Goal: Task Accomplishment & Management: Complete application form

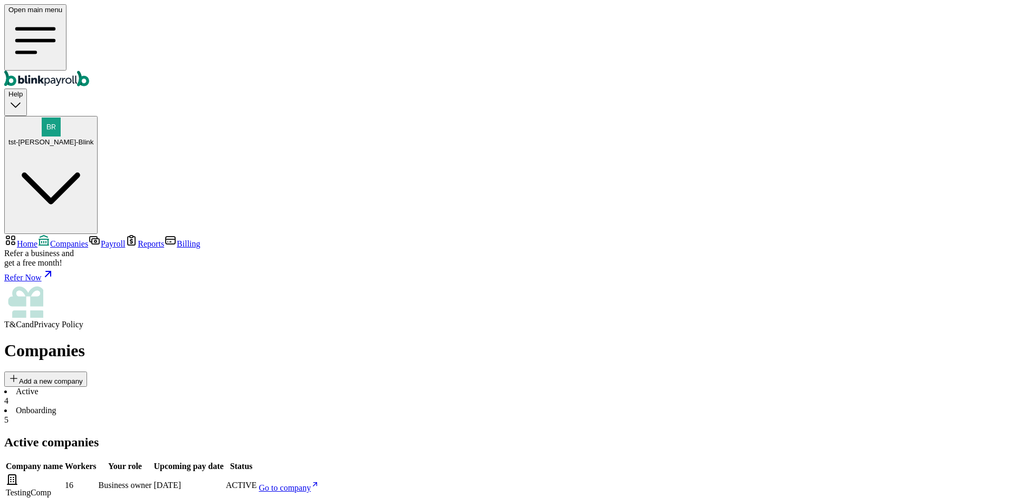
click at [93, 138] on span "tst-Jack tst-Blink" at bounding box center [50, 142] width 85 height 8
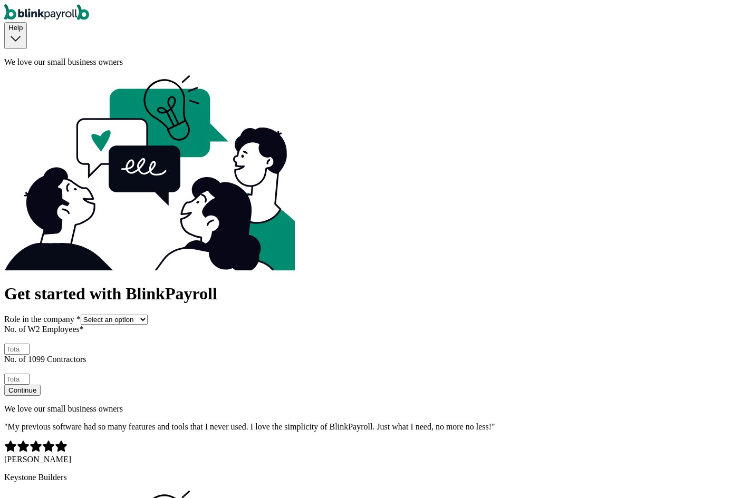
click at [148, 315] on select "Select an option Business owner HR CPA / Accountant Other" at bounding box center [114, 320] width 67 height 10
click at [81, 315] on select "Select an option Business owner HR CPA / Accountant Other" at bounding box center [114, 320] width 67 height 10
click at [30, 344] on input "No. of W2 Employees *" at bounding box center [16, 349] width 25 height 11
click at [121, 315] on select "Select an option Business owner HR CPA / Accountant Other" at bounding box center [114, 320] width 67 height 10
select select "owner"
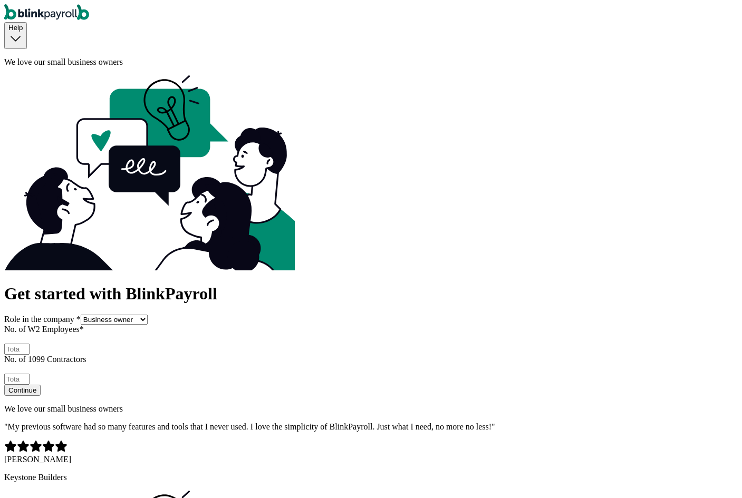
click at [81, 315] on select "Select an option Business owner HR CPA / Accountant Other" at bounding box center [114, 320] width 67 height 10
click at [131, 315] on select "Select an option Business owner HR CPA / Accountant Other" at bounding box center [114, 320] width 67 height 10
click at [81, 315] on select "Select an option Business owner HR CPA / Accountant Other" at bounding box center [114, 320] width 67 height 10
click at [30, 344] on input "No. of W2 Employees *" at bounding box center [16, 349] width 25 height 11
click at [124, 315] on select "Select an option Business owner HR CPA / Accountant Other" at bounding box center [114, 320] width 67 height 10
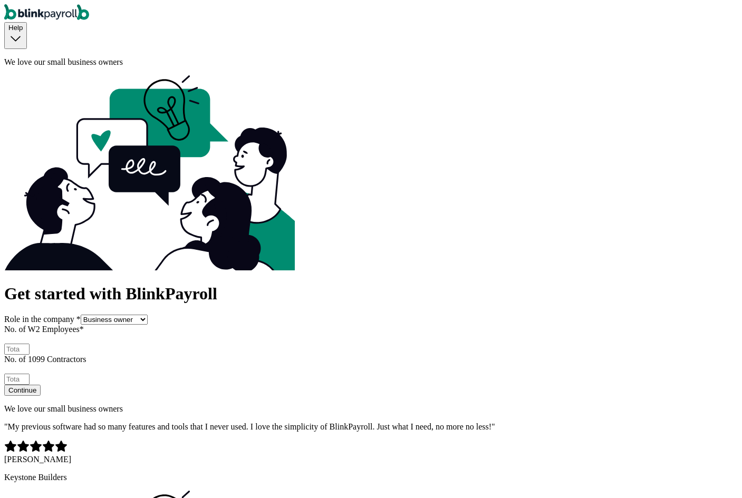
click at [57, 284] on div "Get started with BlinkPayroll Role in the company * Select an option Business o…" at bounding box center [371, 340] width 734 height 112
click at [30, 344] on input "No. of W2 Employees *" at bounding box center [16, 349] width 25 height 11
type input "3"
click at [30, 374] on input "No. of 1099 Contractors" at bounding box center [16, 379] width 25 height 11
type input "3"
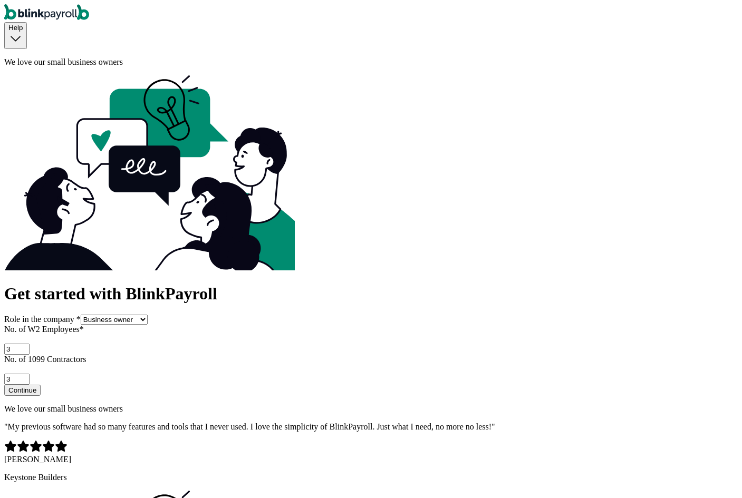
click at [36, 387] on div "Continue" at bounding box center [22, 391] width 28 height 8
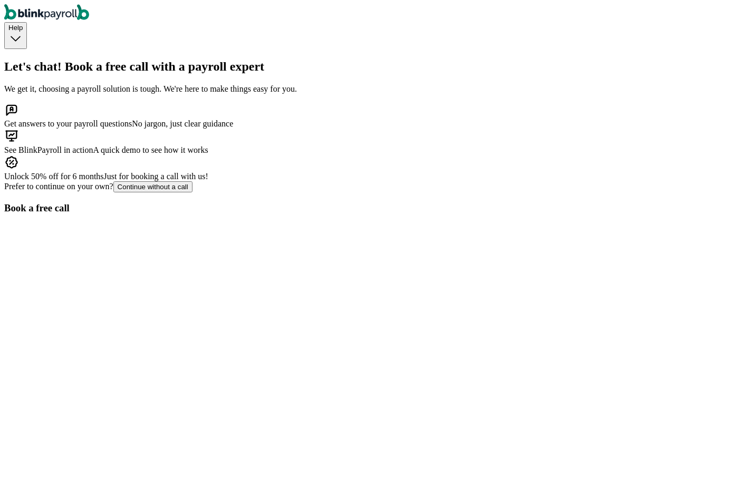
click at [166, 191] on div "Continue without a call" at bounding box center [153, 187] width 71 height 8
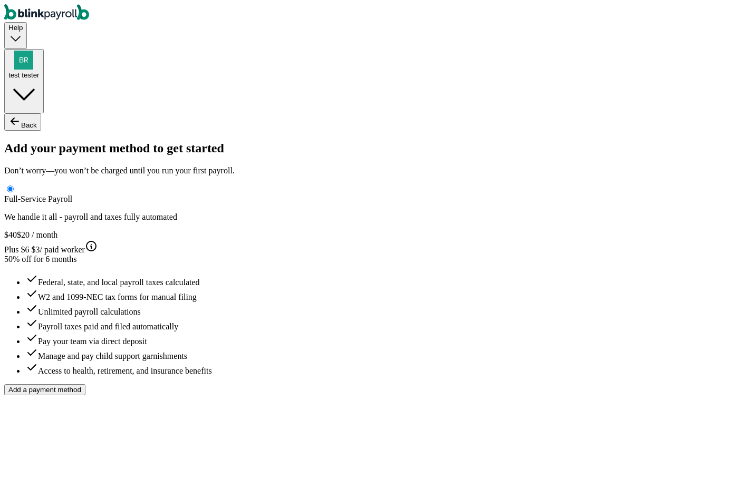
type input "test"
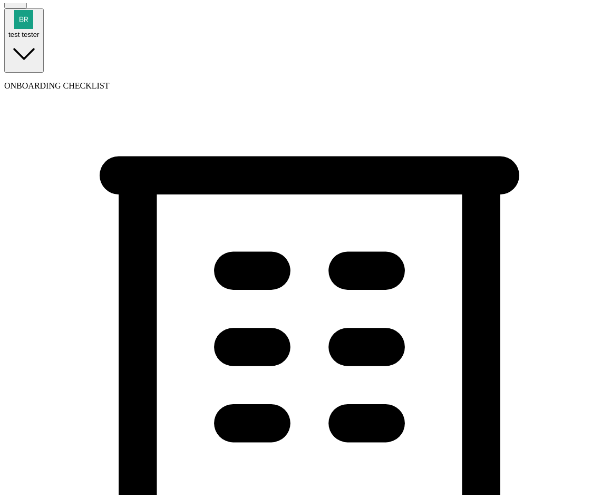
scroll to position [39, 0]
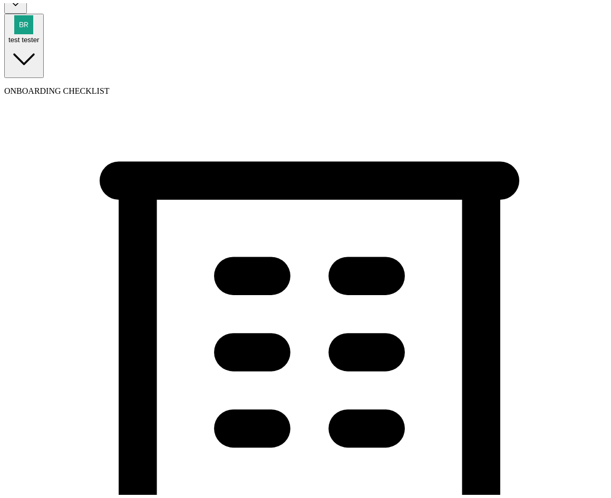
type input "test342"
type input "(432) 324-4323"
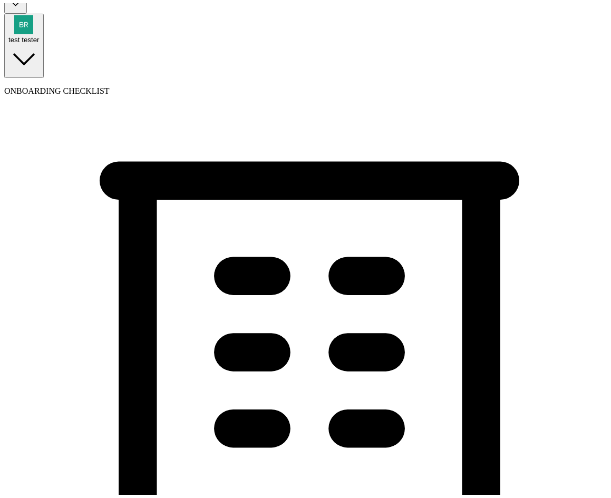
select select "Limited Liability Company (LLC)"
select select "General Construction or General Contracting"
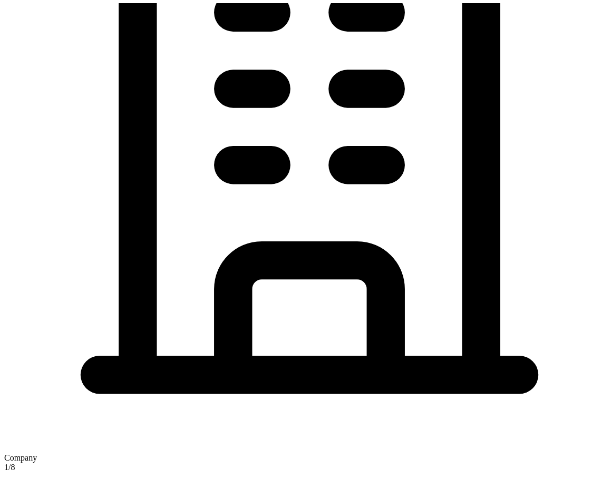
type input "09/08/2025"
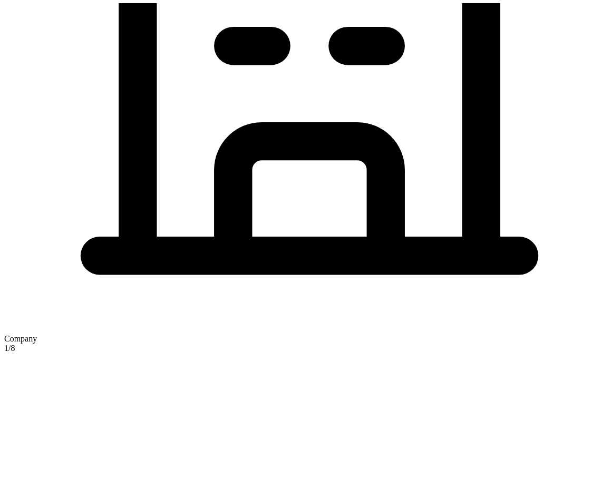
scroll to position [460, 0]
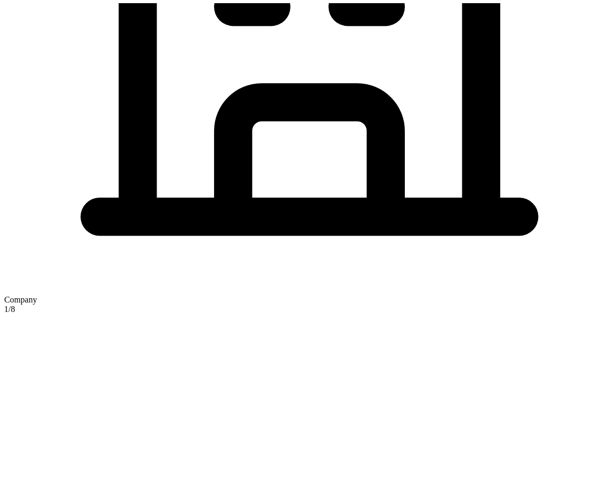
type input "[STREET_ADDRESS]"
type input "[GEOGRAPHIC_DATA]"
type input "FL"
type input "33712"
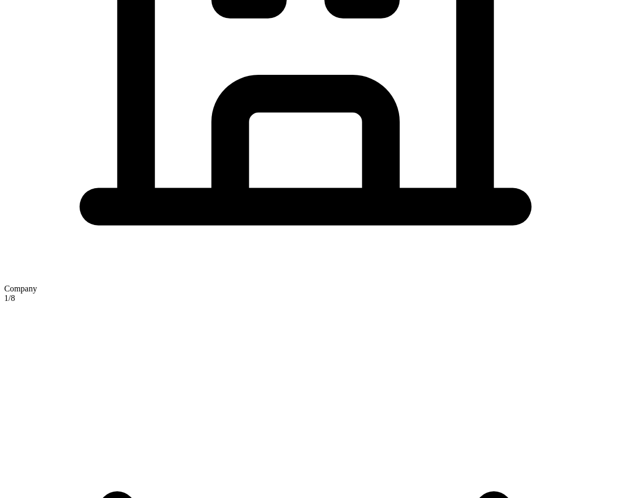
checkbox input "true"
type input "32 1/2 18th St S"
type input "Saint Petersburg"
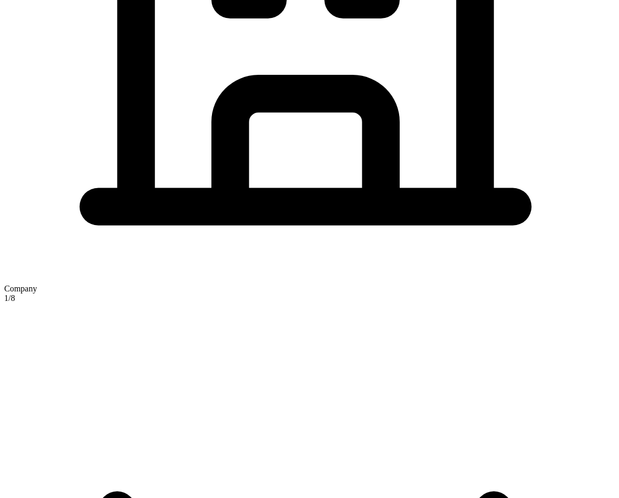
type input "FL"
type input "33712"
type input "test"
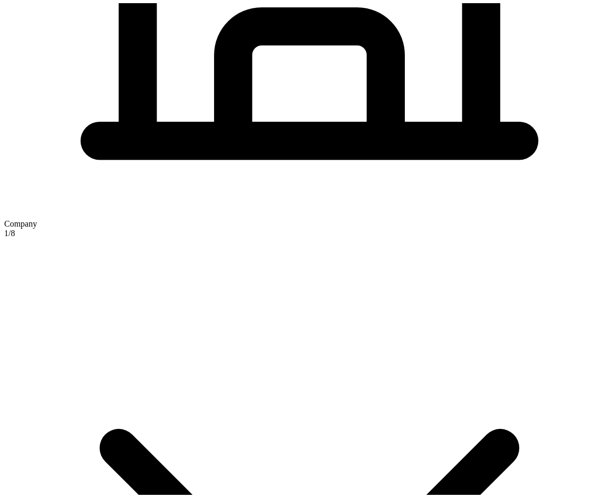
scroll to position [619, 0]
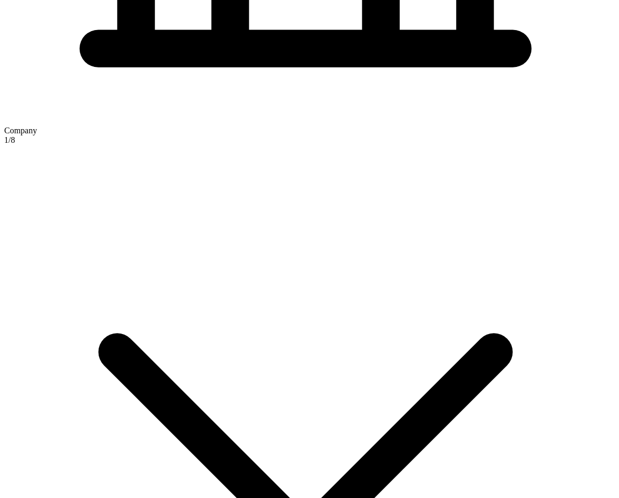
drag, startPoint x: 383, startPoint y: 265, endPoint x: 381, endPoint y: 285, distance: 19.7
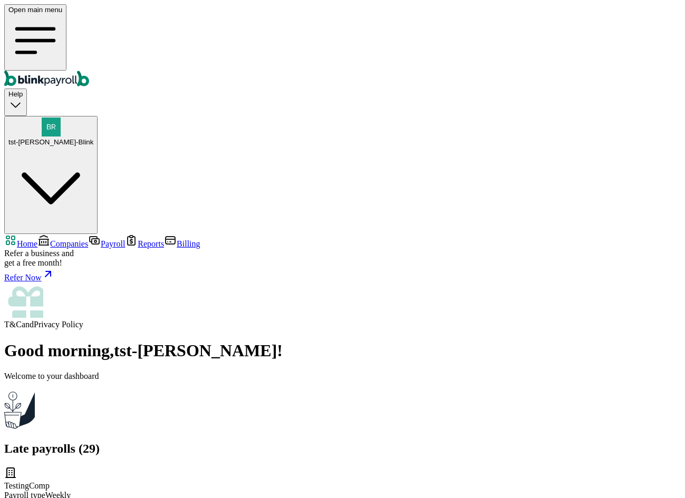
click at [80, 239] on span "Companies" at bounding box center [69, 243] width 38 height 9
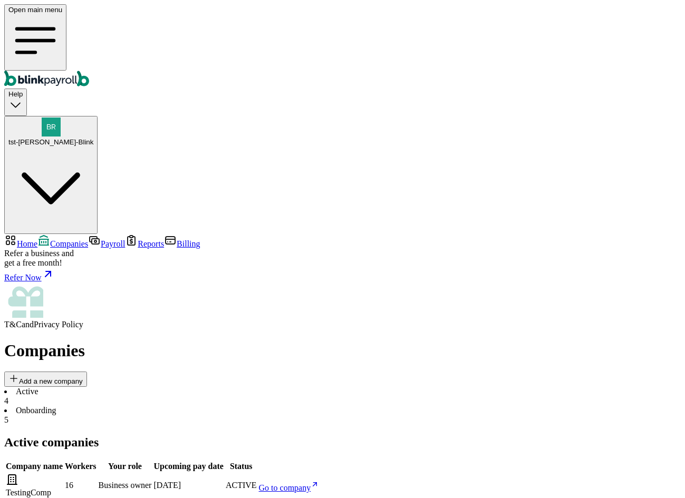
click at [311, 484] on span "Go to company" at bounding box center [285, 488] width 52 height 9
click at [37, 239] on span "Home" at bounding box center [27, 243] width 21 height 9
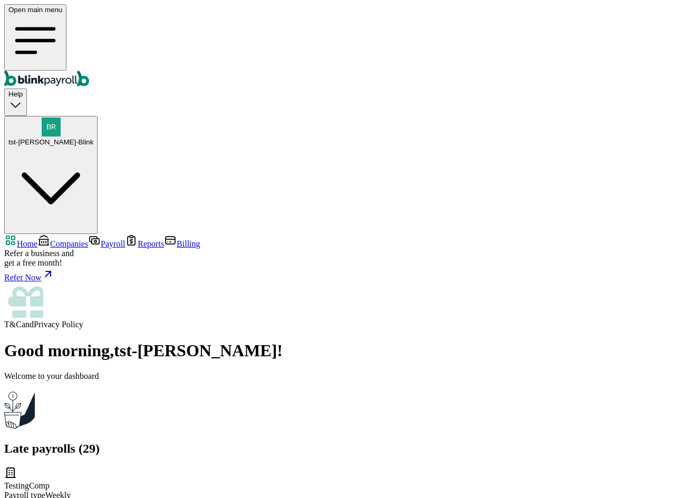
click at [101, 239] on span "Payroll" at bounding box center [113, 243] width 24 height 9
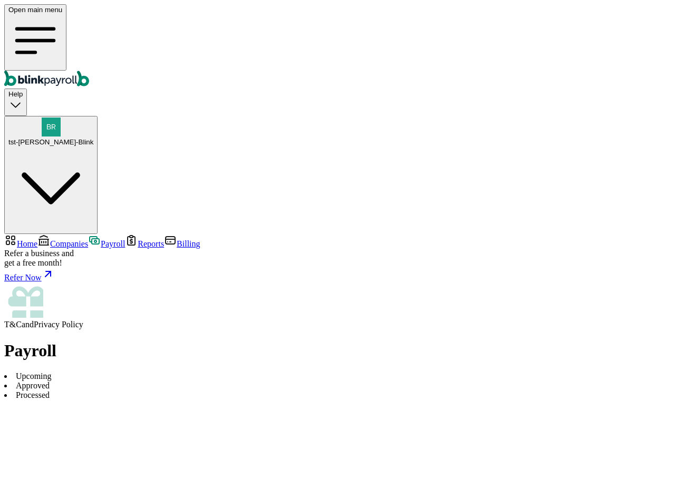
click at [88, 239] on link "Payroll" at bounding box center [106, 243] width 37 height 9
drag, startPoint x: 518, startPoint y: 166, endPoint x: 546, endPoint y: 166, distance: 28.0
click at [255, 391] on li "Approved 20" at bounding box center [342, 400] width 677 height 19
click at [331, 410] on li "Processed 115" at bounding box center [342, 419] width 677 height 19
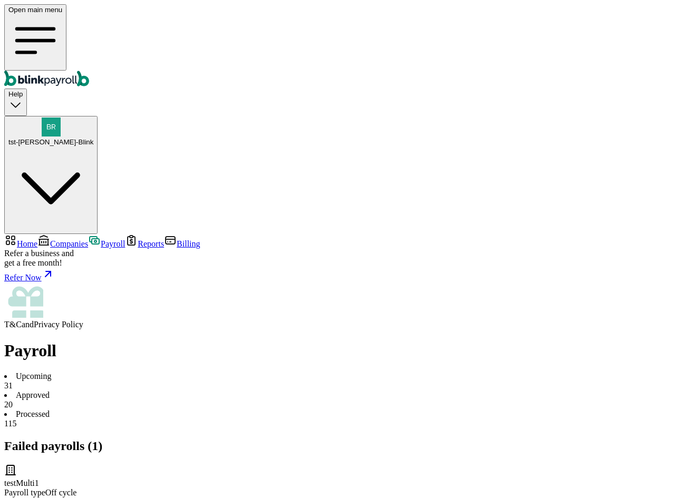
click at [62, 239] on span "Companies" at bounding box center [69, 243] width 38 height 9
click at [37, 239] on link "Home" at bounding box center [20, 243] width 33 height 9
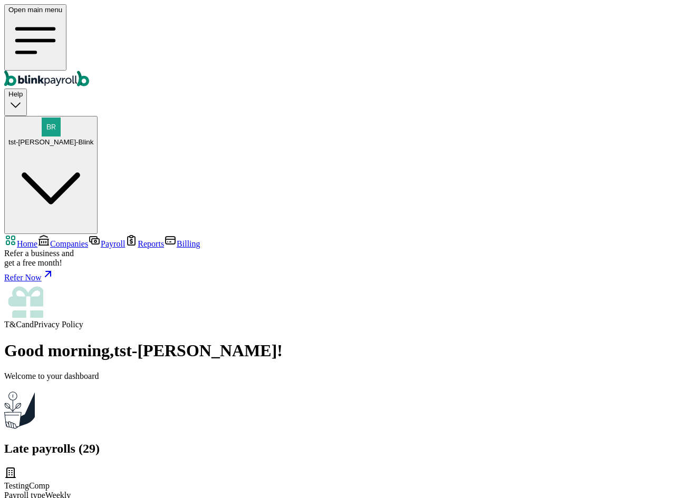
click at [50, 239] on span "Companies" at bounding box center [69, 243] width 38 height 9
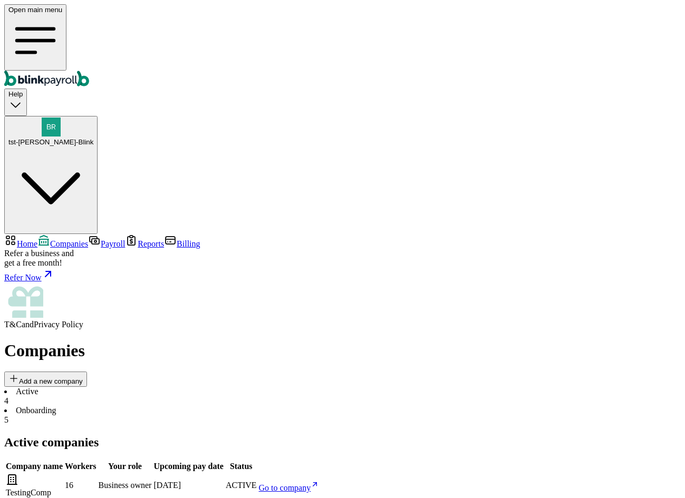
click at [83, 378] on span "Add a new company" at bounding box center [51, 382] width 64 height 8
click at [177, 239] on span "Billing" at bounding box center [188, 243] width 23 height 9
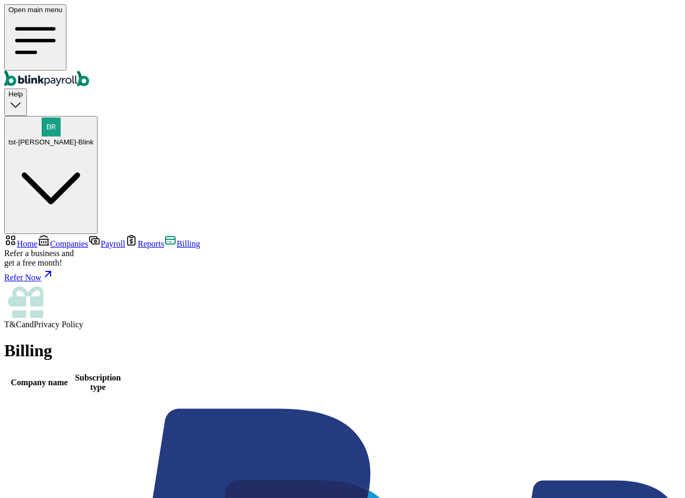
click at [37, 239] on link "Home" at bounding box center [20, 243] width 33 height 9
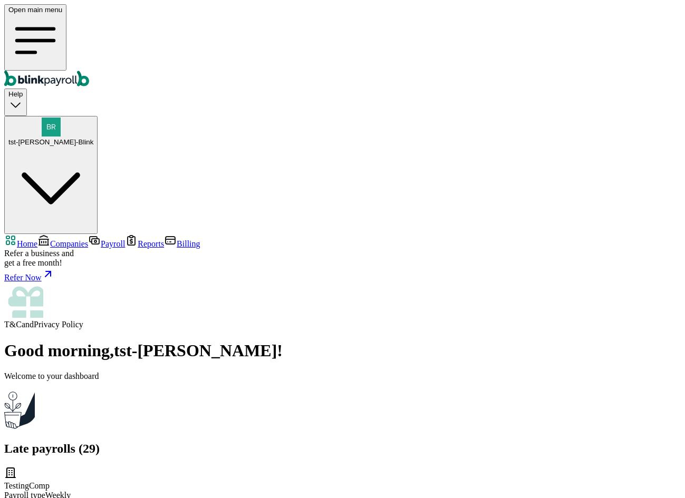
click at [88, 239] on span "Companies" at bounding box center [69, 243] width 38 height 9
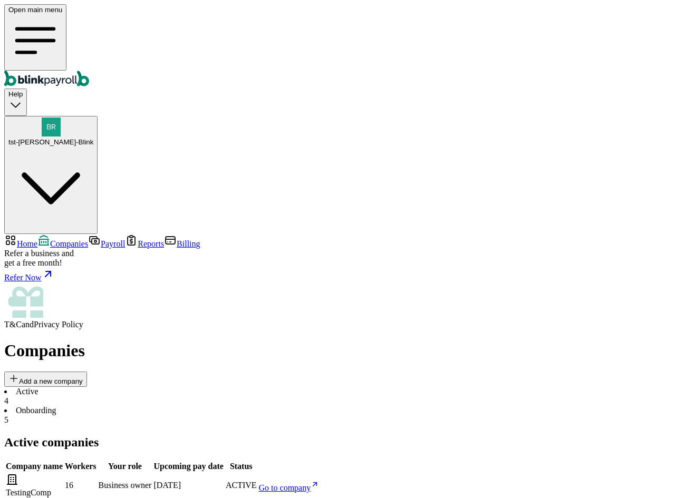
click at [101, 239] on span "Payroll" at bounding box center [113, 243] width 24 height 9
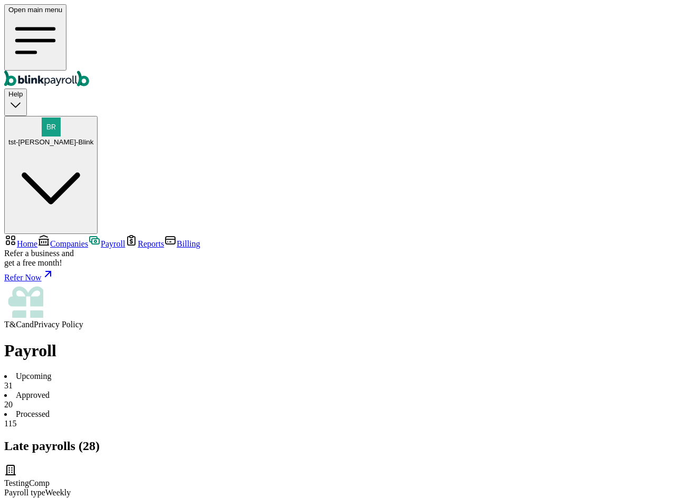
click at [37, 239] on span "Home" at bounding box center [27, 243] width 21 height 9
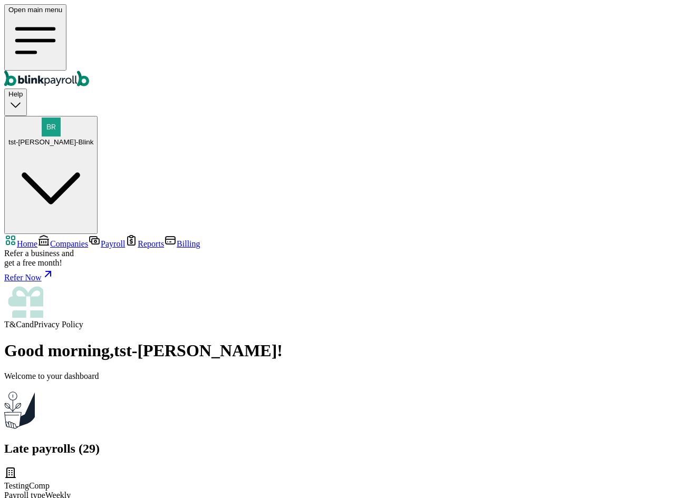
click at [71, 239] on span "Companies" at bounding box center [69, 243] width 38 height 9
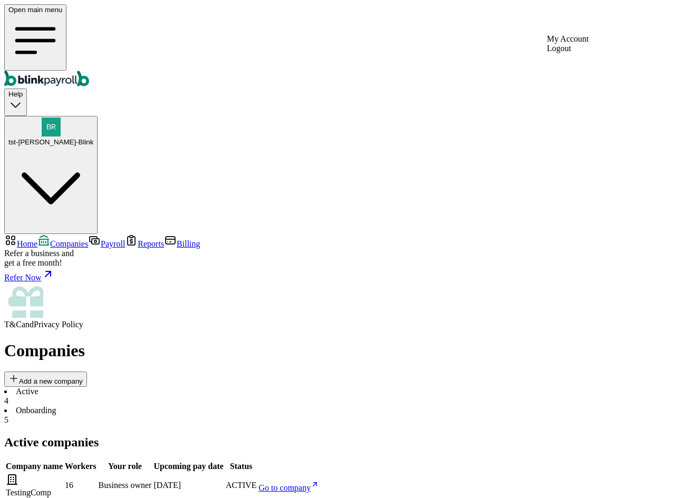
click at [98, 116] on button "tst-Jack tst-Blink" at bounding box center [50, 175] width 93 height 118
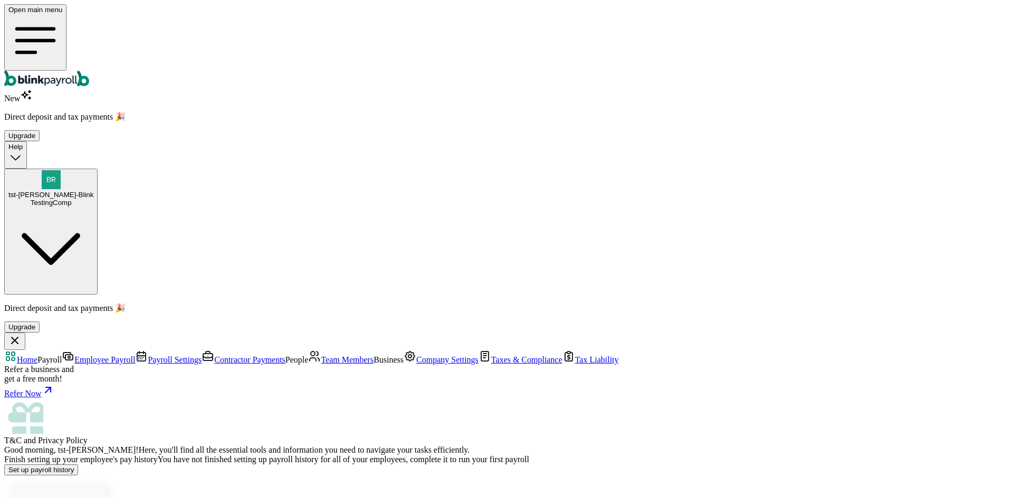
click at [82, 355] on link "Employee Payroll" at bounding box center [98, 359] width 73 height 9
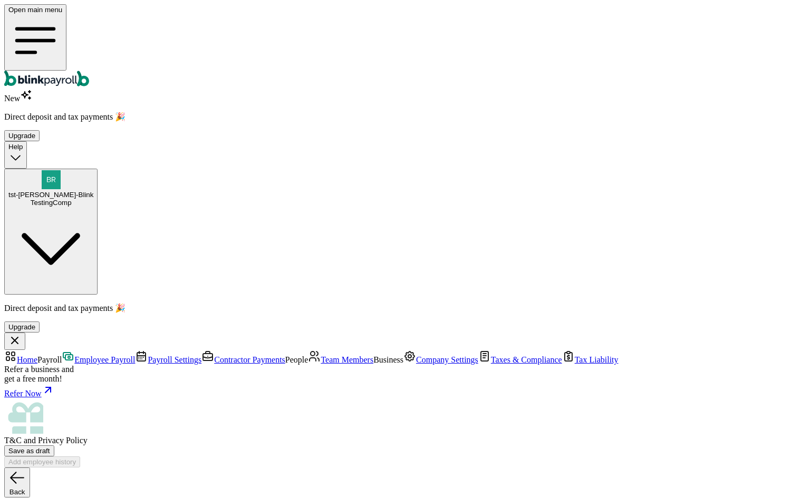
scroll to position [53, 0]
type input "65.00"
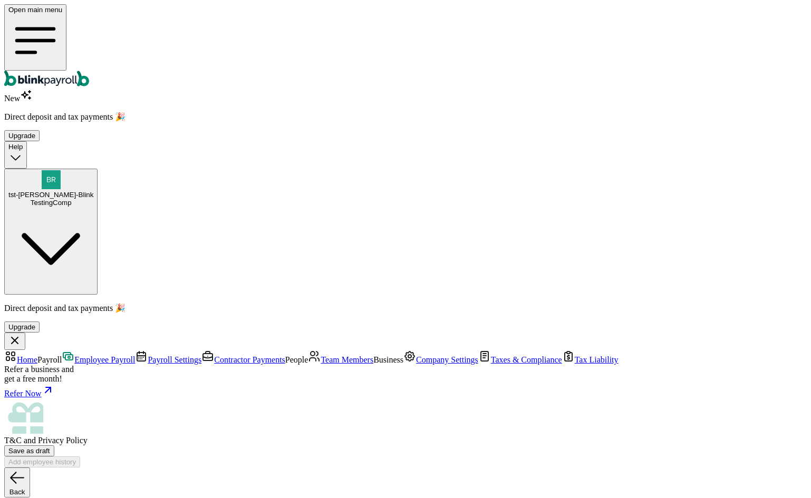
type input "50.00"
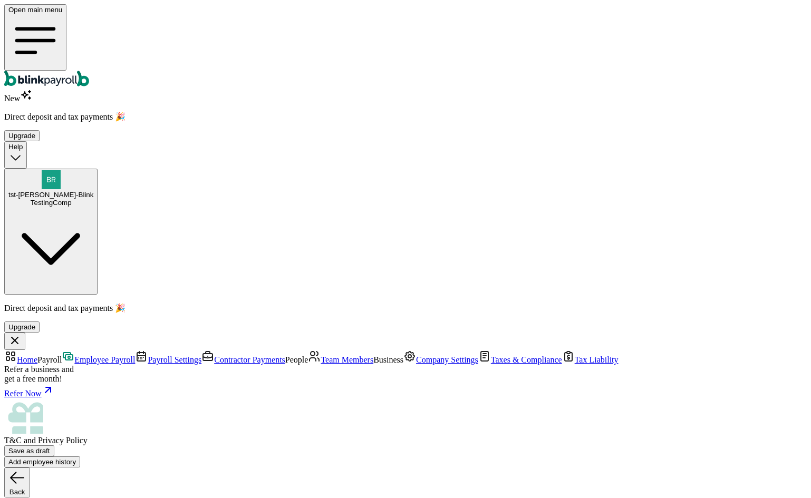
click at [86, 355] on span "Employee Payroll" at bounding box center [104, 359] width 61 height 9
drag, startPoint x: 143, startPoint y: 64, endPoint x: 273, endPoint y: 68, distance: 129.8
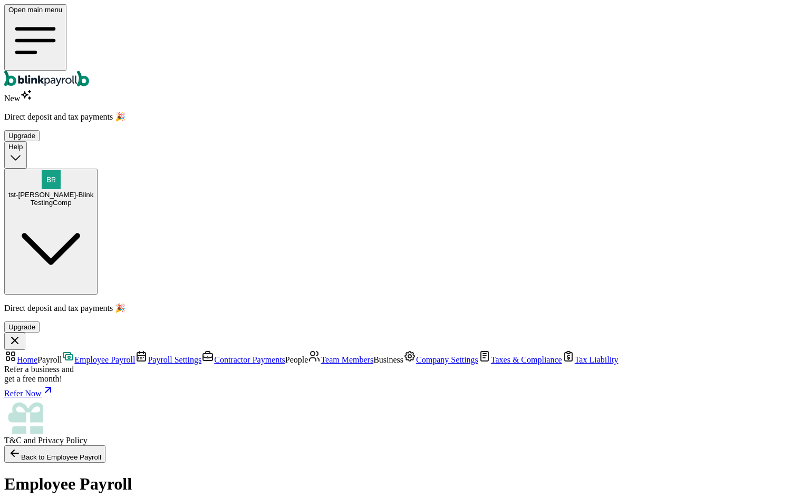
drag, startPoint x: 265, startPoint y: 124, endPoint x: 339, endPoint y: 129, distance: 73.5
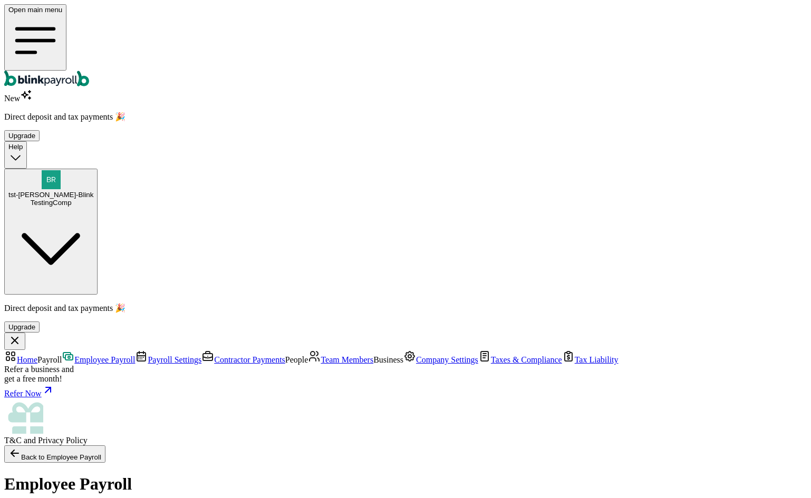
click at [74, 355] on span "Employee Payroll" at bounding box center [104, 359] width 61 height 9
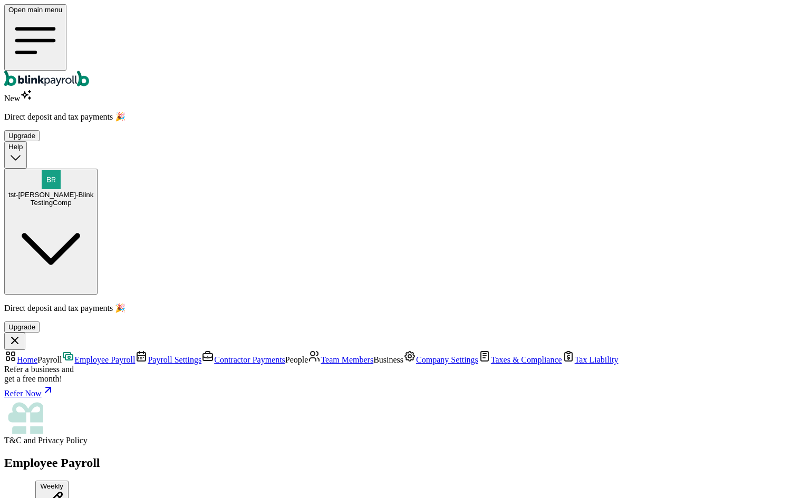
click at [69, 481] on button "Weekly" at bounding box center [51, 499] width 33 height 37
click at [201, 355] on link "Contractor Payments" at bounding box center [243, 359] width 84 height 9
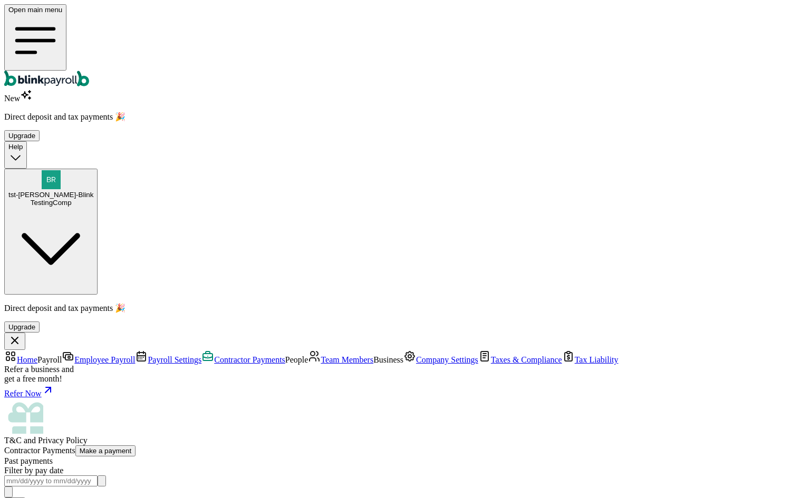
click at [136, 446] on button "Make a payment" at bounding box center [105, 451] width 61 height 11
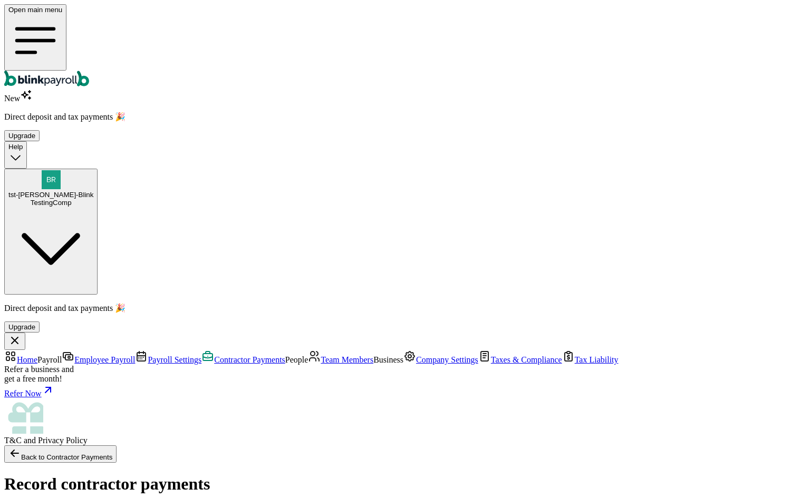
scroll to position [179, 0]
click at [214, 355] on span "Contractor Payments" at bounding box center [249, 359] width 71 height 9
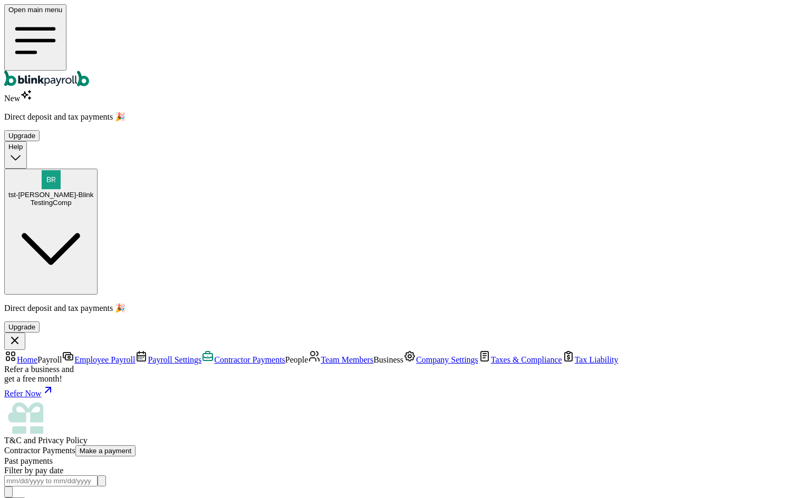
click at [79, 355] on link "Employee Payroll" at bounding box center [98, 359] width 73 height 9
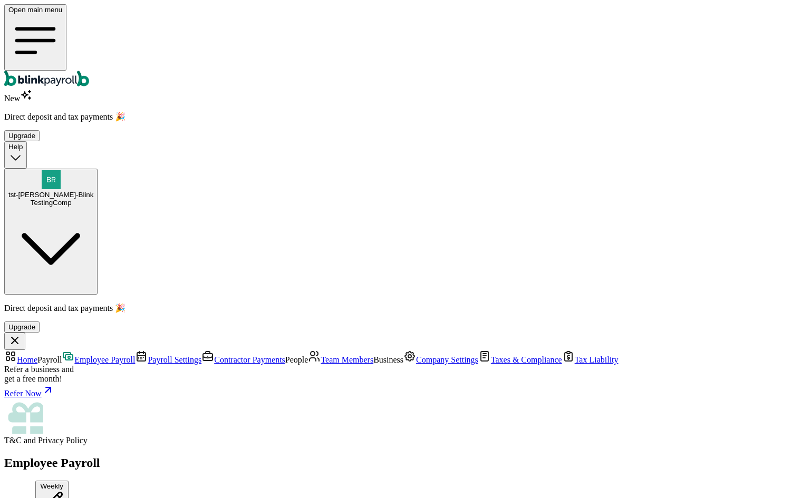
type input "08/26/2025"
type input "09/02/2025"
click at [214, 355] on span "Contractor Payments" at bounding box center [249, 359] width 71 height 9
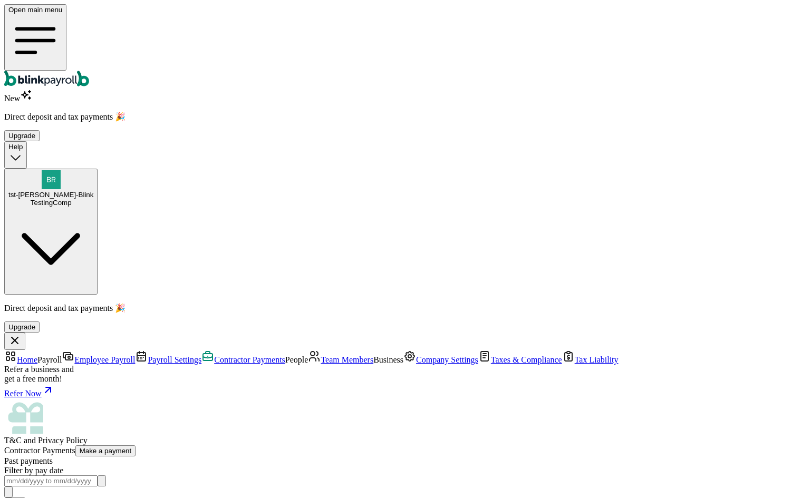
click at [74, 355] on span "Employee Payroll" at bounding box center [104, 359] width 61 height 9
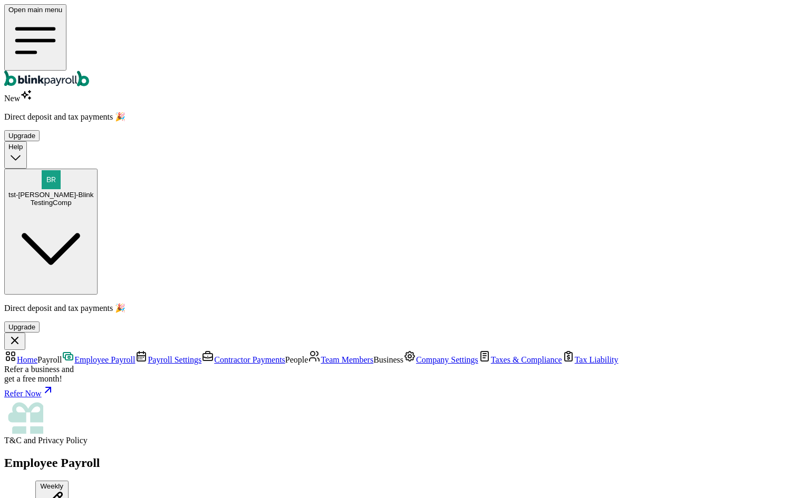
type input "08/26/2025"
type input "09/02/2025"
click at [148, 355] on span "Payroll Settings" at bounding box center [175, 359] width 54 height 9
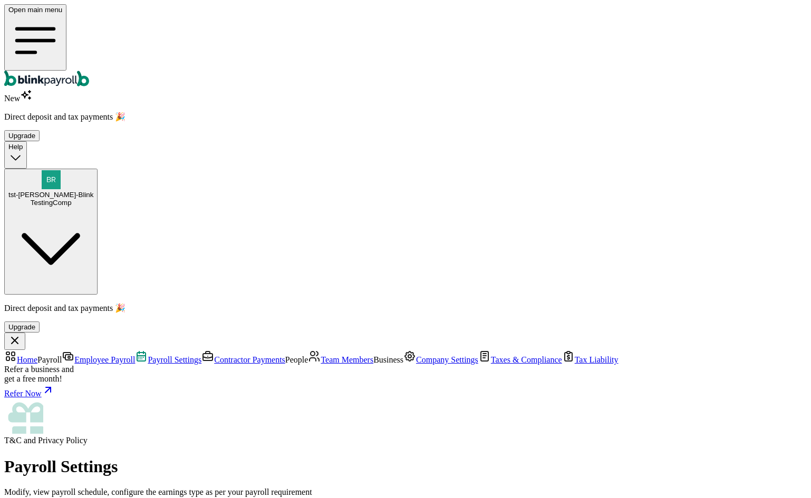
drag, startPoint x: 315, startPoint y: 109, endPoint x: 319, endPoint y: 116, distance: 7.8
click at [321, 355] on span "Team Members" at bounding box center [347, 359] width 53 height 9
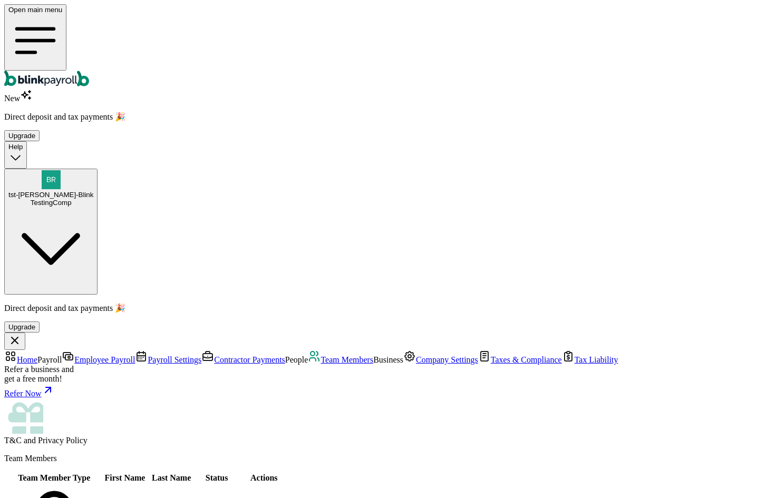
scroll to position [316, 0]
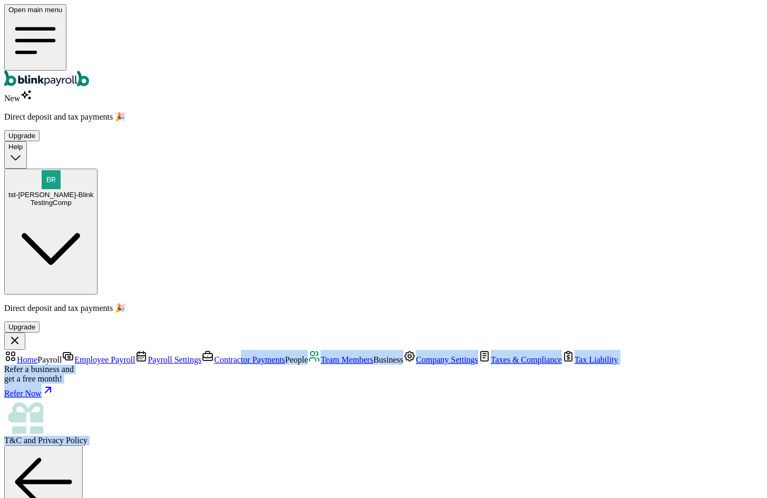
drag, startPoint x: 710, startPoint y: 263, endPoint x: 237, endPoint y: 183, distance: 479.2
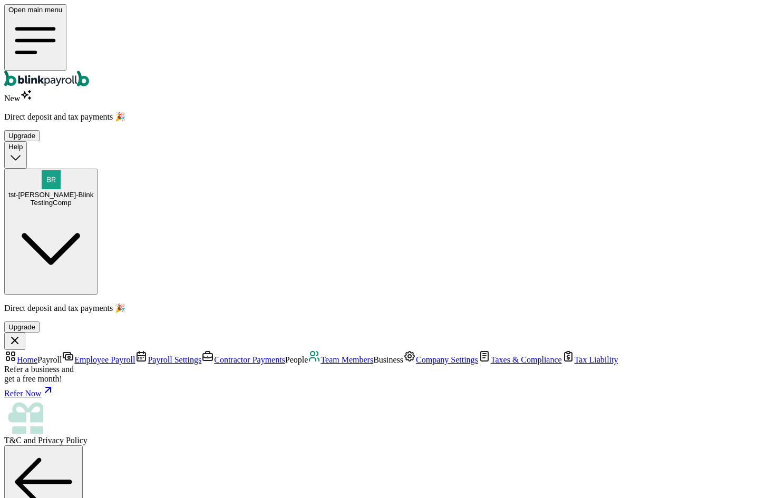
radio input "true"
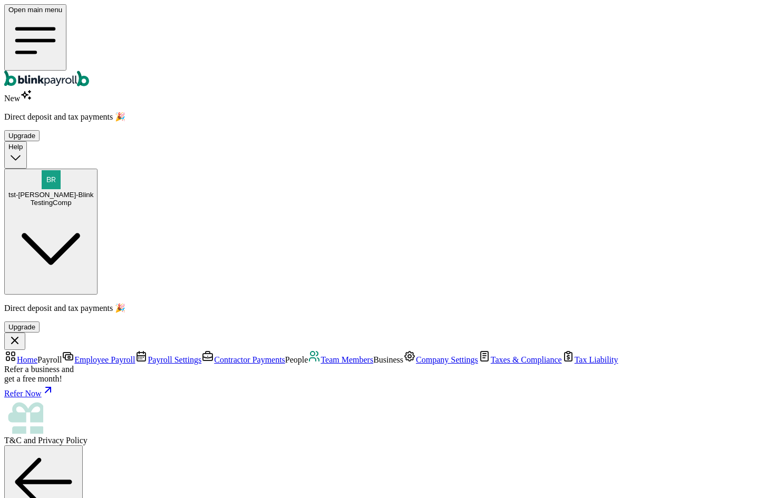
type input "branko+test@blinkpayroll.com"
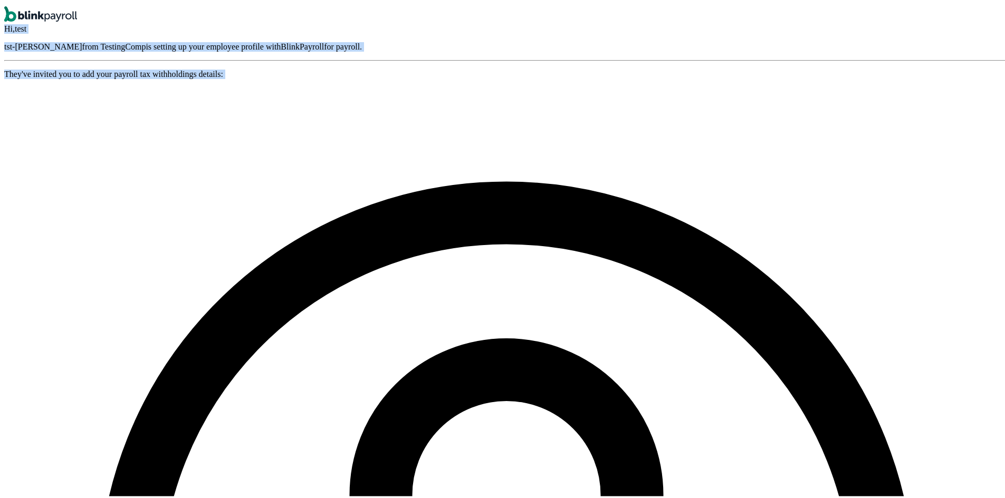
drag, startPoint x: 400, startPoint y: 140, endPoint x: 657, endPoint y: 370, distance: 344.7
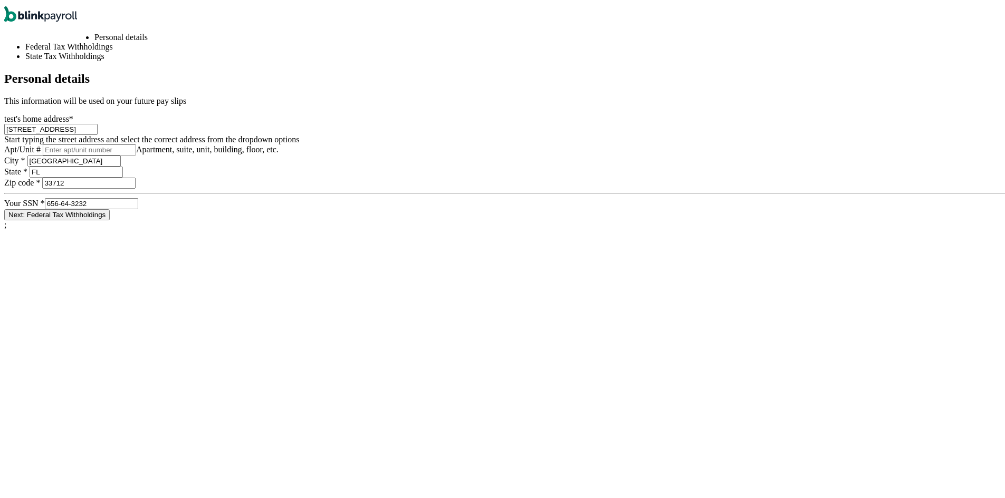
click at [138, 207] on input "656-64-3232" at bounding box center [91, 201] width 93 height 11
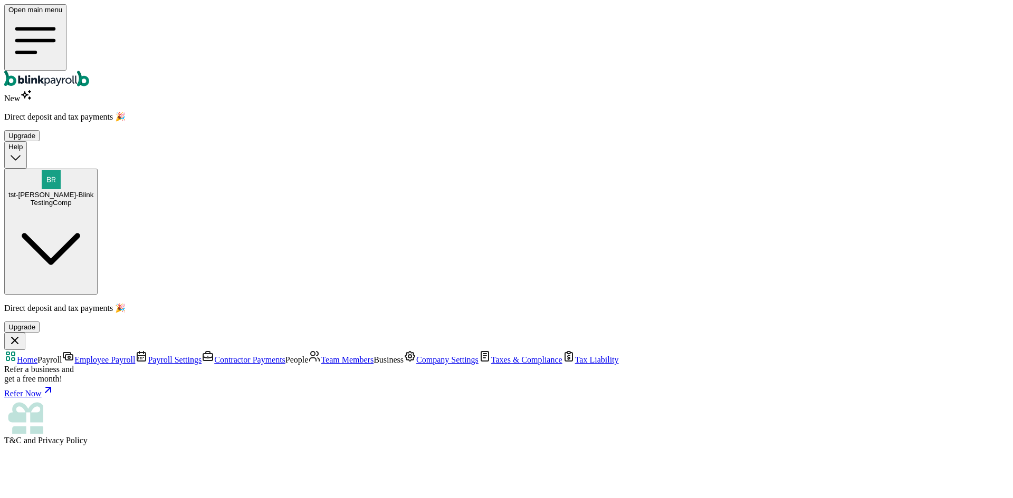
click at [321, 355] on span "Team Members" at bounding box center [347, 359] width 53 height 9
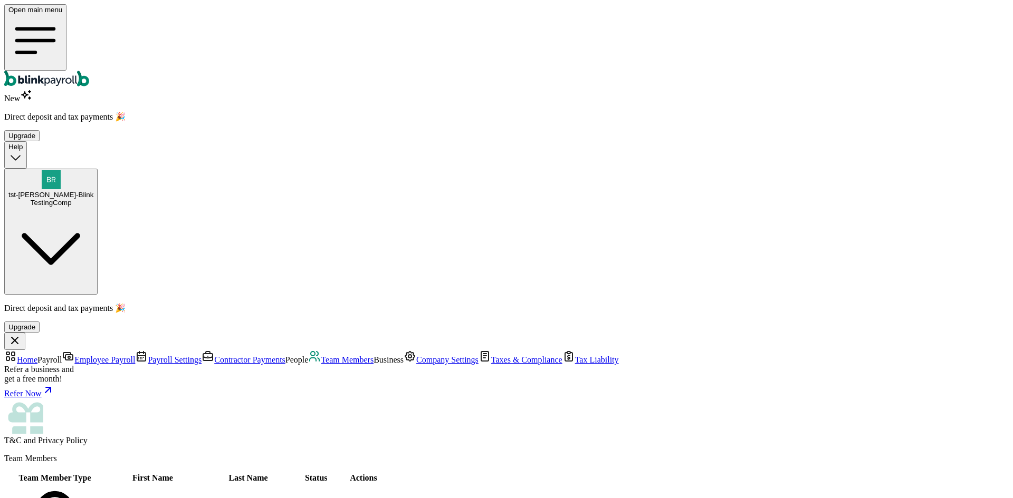
select select "contractor"
type input "testat"
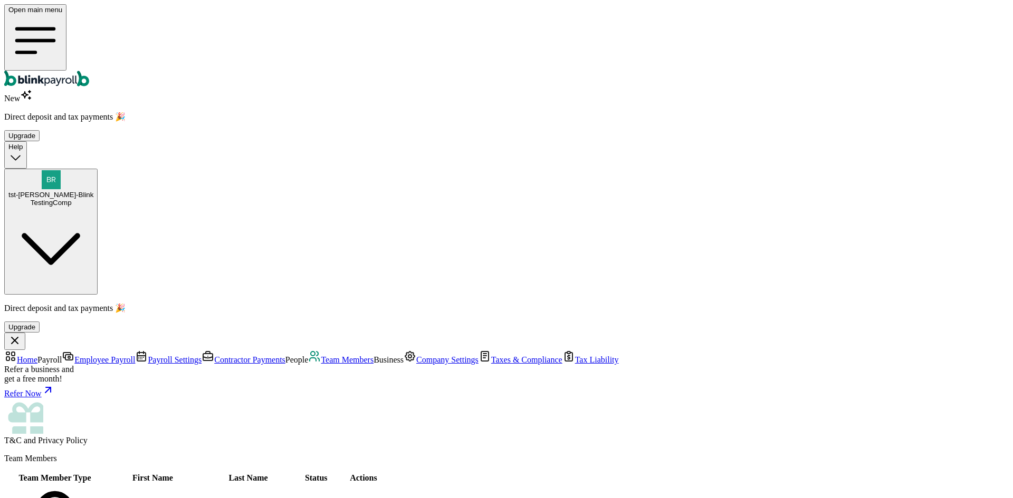
type input "testat"
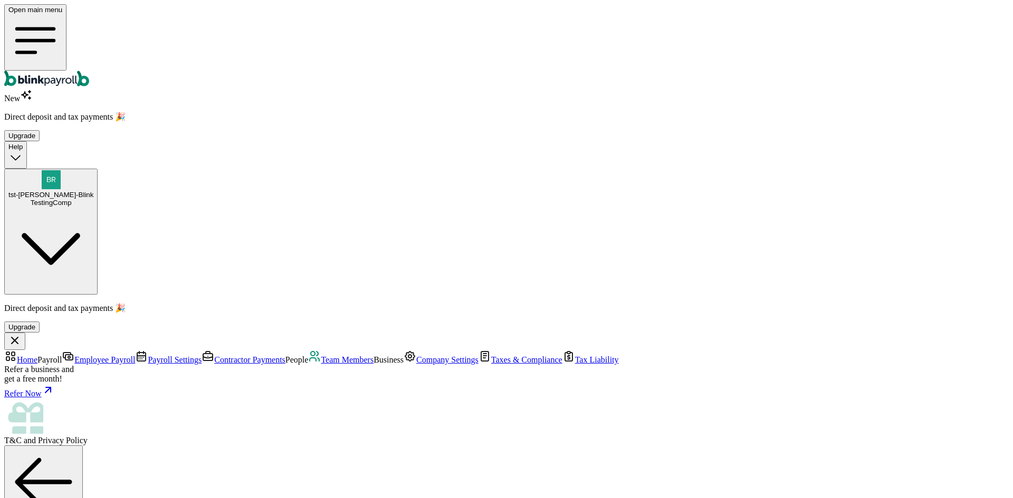
drag, startPoint x: 196, startPoint y: 231, endPoint x: 207, endPoint y: 233, distance: 11.2
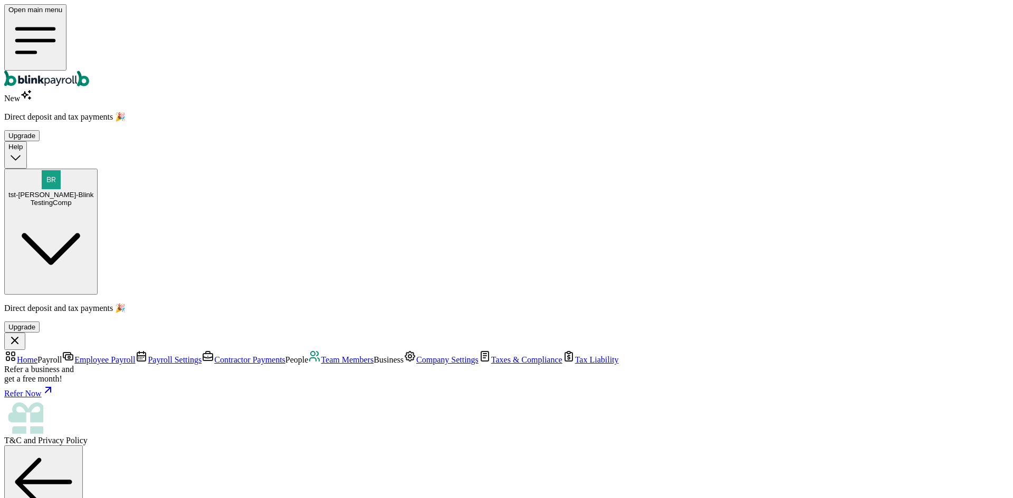
type input "tester"
drag, startPoint x: 105, startPoint y: 239, endPoint x: 91, endPoint y: 230, distance: 17.6
click at [97, 350] on nav "Home Payroll Employee Payroll Payroll Settings Contractor Payments People Team …" at bounding box center [506, 397] width 1004 height 95
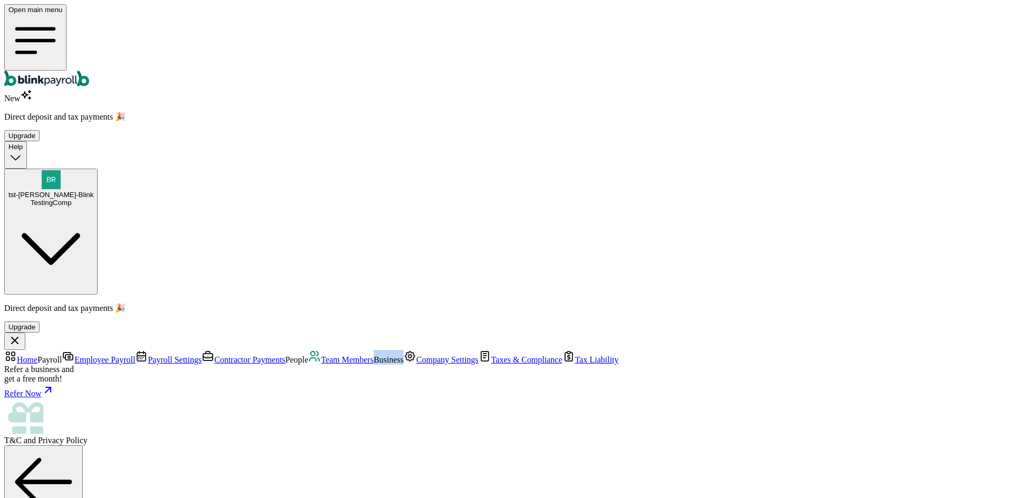
click at [321, 355] on span "Team Members" at bounding box center [347, 359] width 53 height 9
click at [291, 473] on tr "Team Member Type First Name Last Name Status Actions" at bounding box center [147, 478] width 285 height 11
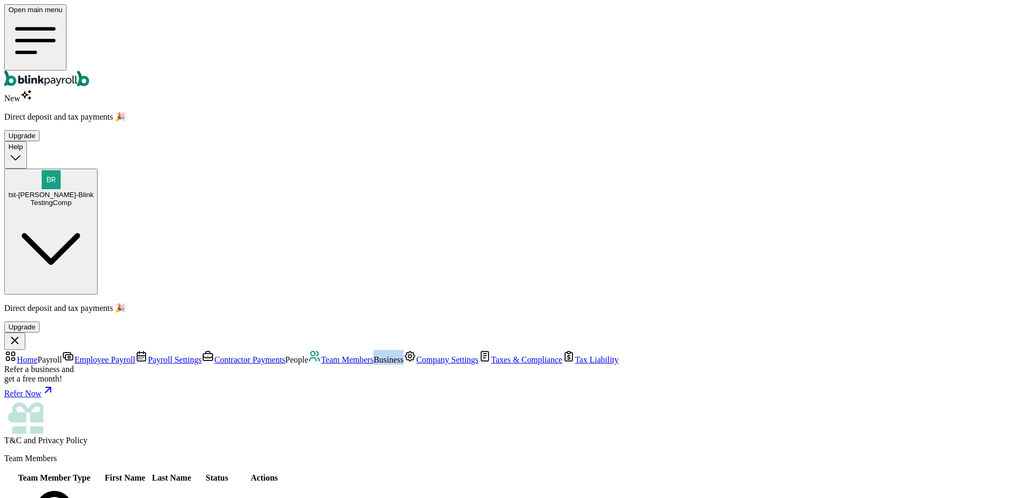
click at [214, 355] on span "Contractor Payments" at bounding box center [249, 359] width 71 height 9
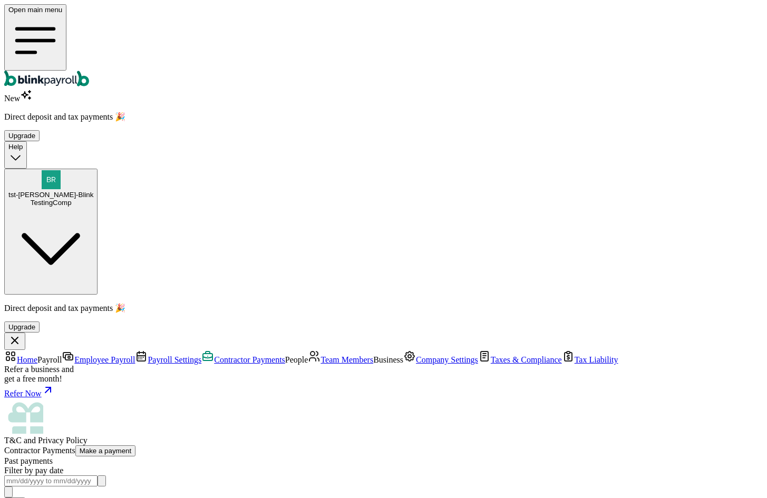
click at [93, 199] on div "TestingComp" at bounding box center [50, 203] width 85 height 8
click at [286, 483] on li "Users & Permissions" at bounding box center [394, 487] width 738 height 9
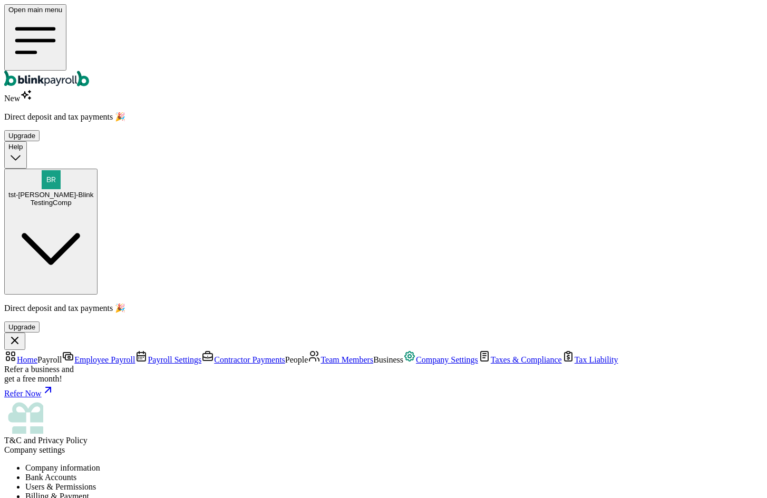
drag, startPoint x: 198, startPoint y: 331, endPoint x: 177, endPoint y: 328, distance: 21.4
drag, startPoint x: 211, startPoint y: 332, endPoint x: 146, endPoint y: 328, distance: 65.5
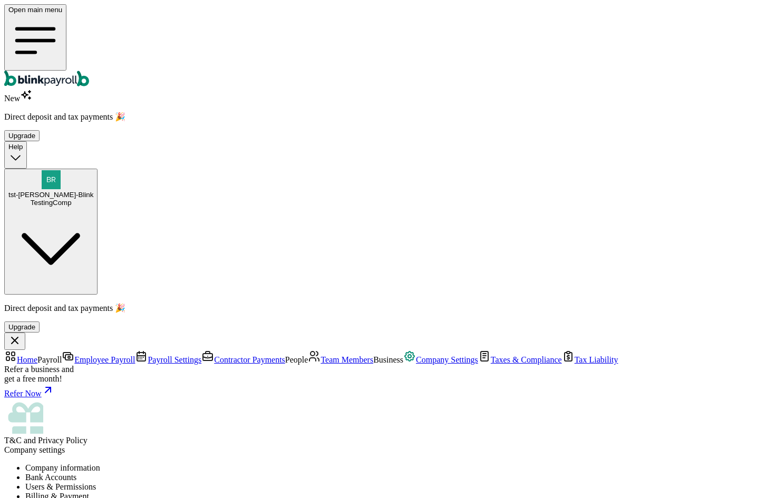
drag, startPoint x: 207, startPoint y: 334, endPoint x: 154, endPoint y: 331, distance: 53.3
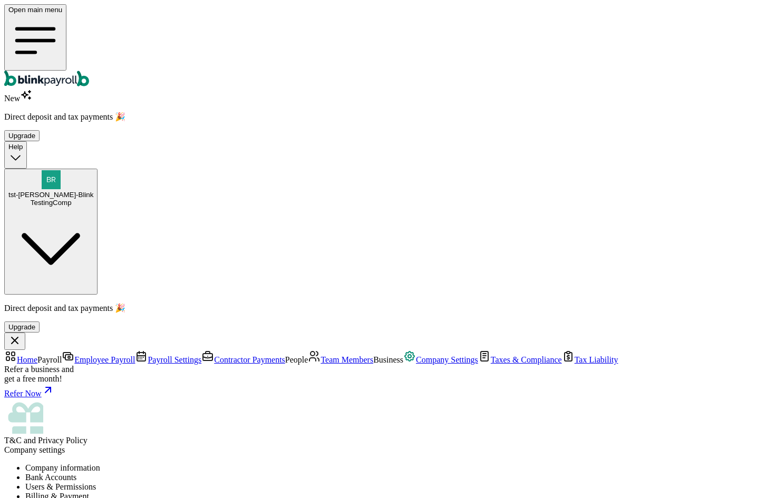
click at [200, 464] on li "Company information" at bounding box center [394, 468] width 738 height 9
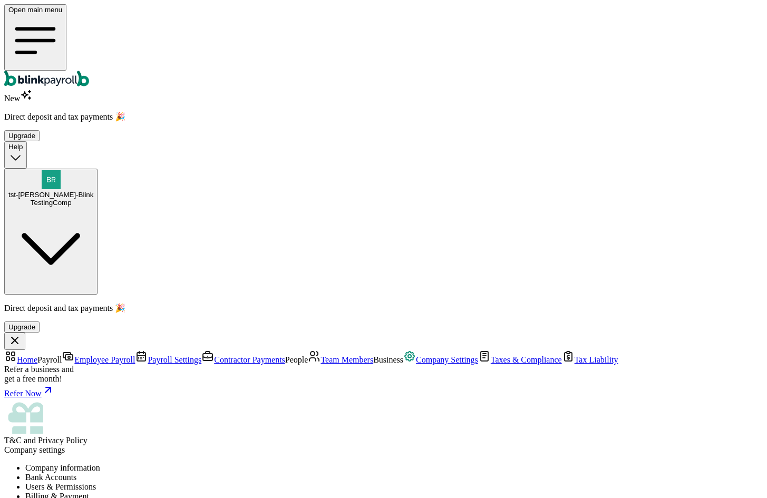
drag, startPoint x: 352, startPoint y: 187, endPoint x: 496, endPoint y: 271, distance: 167.1
select select "Limited Liability Company (LLC)"
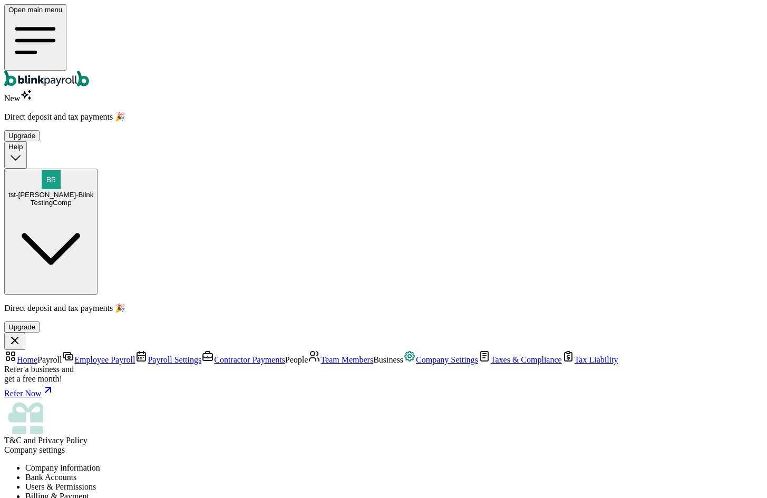
drag, startPoint x: 360, startPoint y: 233, endPoint x: 426, endPoint y: 238, distance: 66.1
drag, startPoint x: 485, startPoint y: 261, endPoint x: 367, endPoint y: 247, distance: 118.4
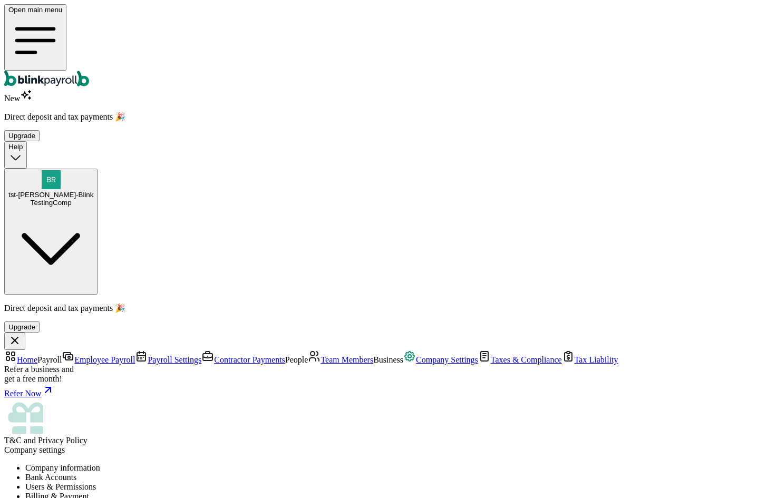
scroll to position [70, 0]
click at [491, 355] on span "Taxes & Compliance" at bounding box center [526, 359] width 71 height 9
click at [278, 498] on p "Employee W2 Forms" at bounding box center [394, 505] width 738 height 9
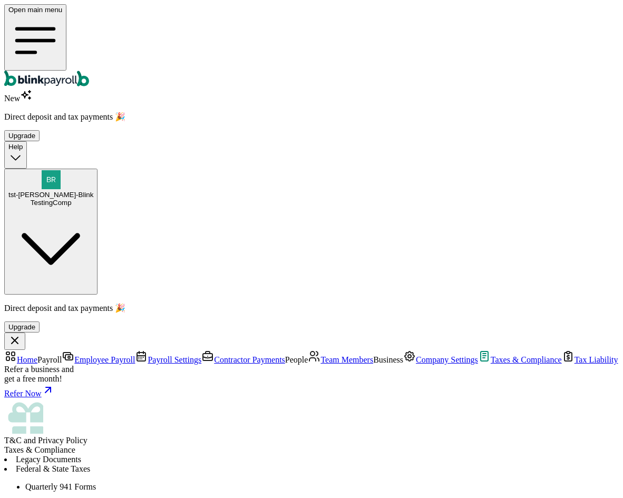
click at [300, 465] on li "Federal & State Taxes" at bounding box center [311, 469] width 615 height 9
click at [575, 355] on span "Tax Liability" at bounding box center [597, 359] width 44 height 9
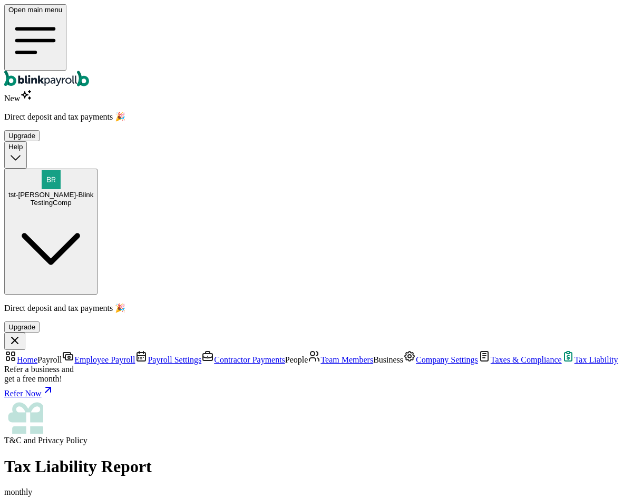
click at [214, 355] on span "Contractor Payments" at bounding box center [249, 359] width 71 height 9
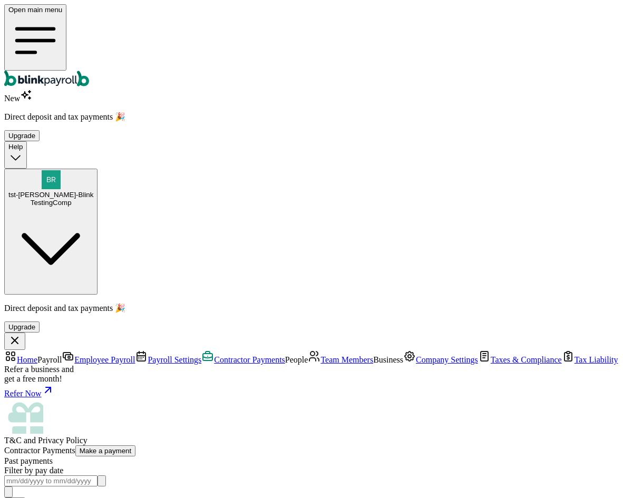
click at [68, 350] on nav "Home Payroll Employee Payroll Payroll Settings Contractor Payments People Team …" at bounding box center [311, 397] width 615 height 95
click at [67, 355] on link "Employee Payroll" at bounding box center [98, 359] width 73 height 9
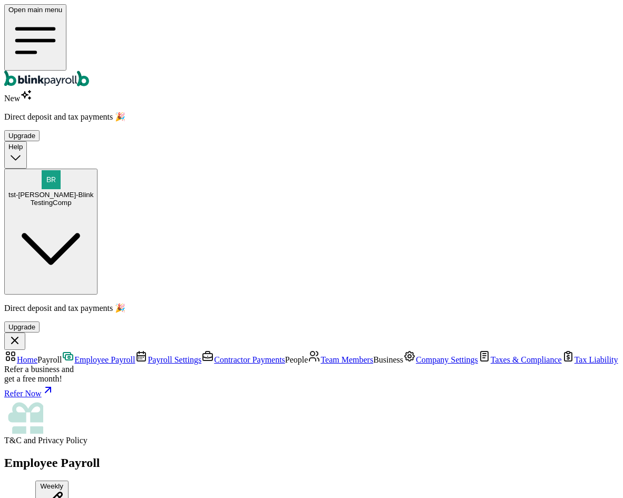
scroll to position [486, 0]
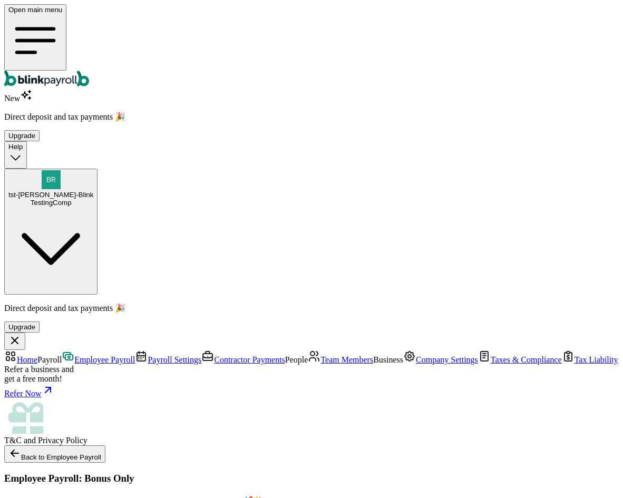
scroll to position [316, 0]
click at [214, 355] on span "Contractor Payments" at bounding box center [249, 359] width 71 height 9
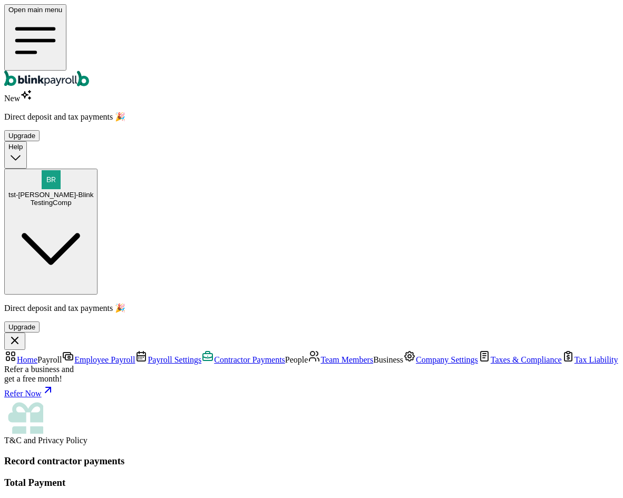
scroll to position [85, 0]
click at [74, 355] on span "Employee Payroll" at bounding box center [104, 359] width 61 height 9
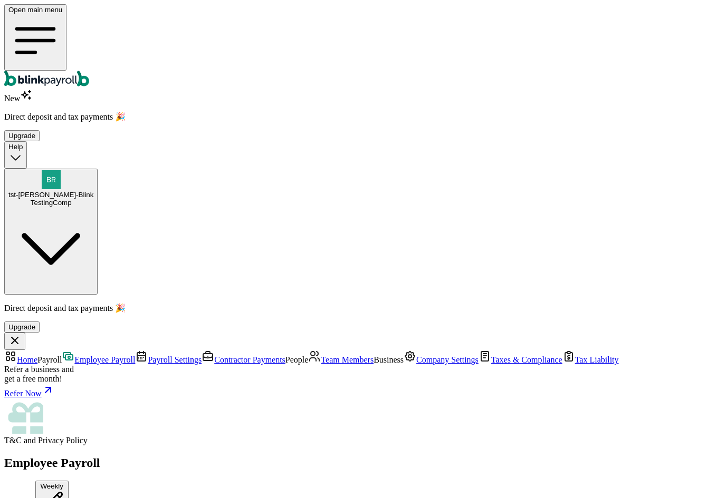
click at [148, 355] on span "Payroll Settings" at bounding box center [175, 359] width 54 height 9
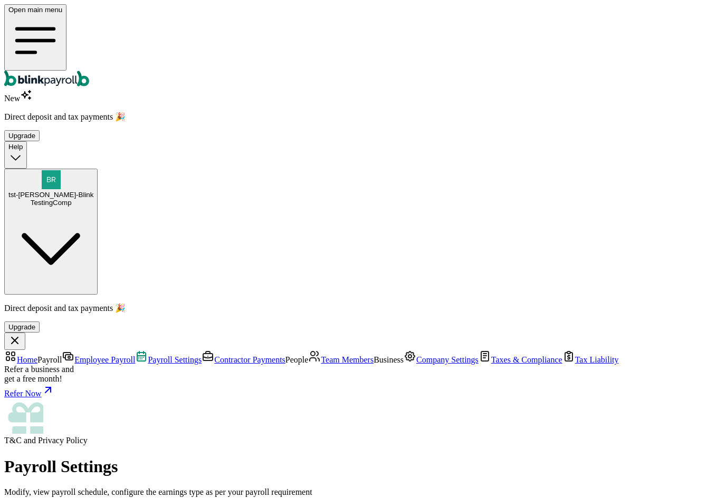
scroll to position [71, 0]
click at [214, 355] on span "Contractor Payments" at bounding box center [249, 359] width 71 height 9
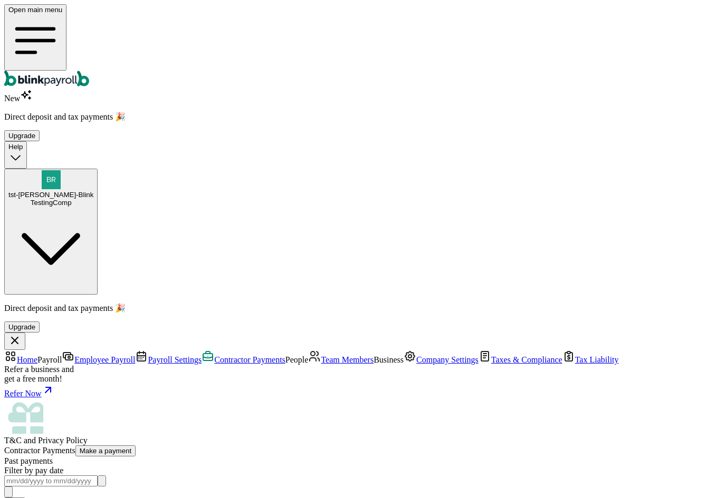
click at [35, 132] on div "Upgrade" at bounding box center [21, 136] width 27 height 8
click at [74, 355] on span "Employee Payroll" at bounding box center [104, 359] width 61 height 9
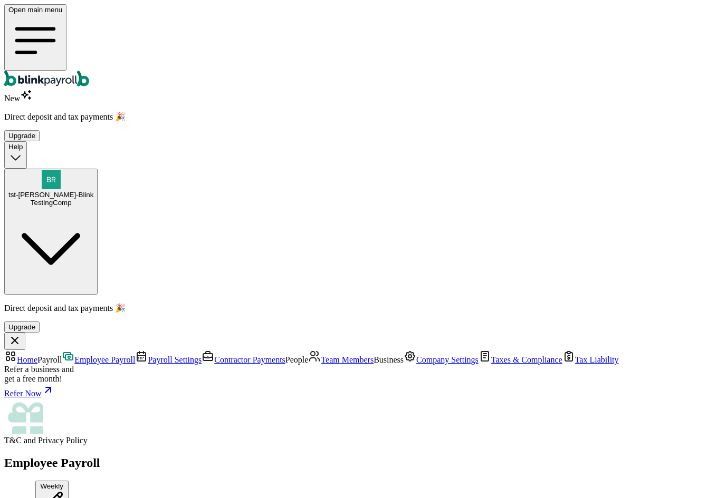
type input "08/26/2025"
type input "09/02/2025"
click at [201, 355] on link "Contractor Payments" at bounding box center [243, 359] width 84 height 9
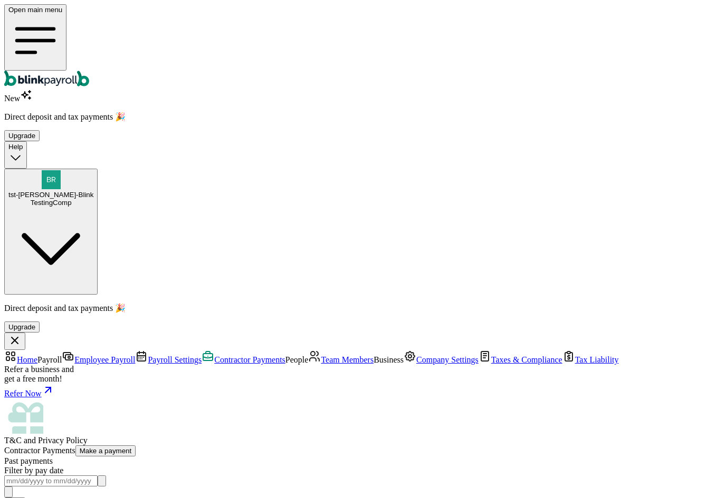
click at [88, 445] on span "Privacy Policy" at bounding box center [63, 440] width 50 height 9
click at [48, 399] on div "Refer Now" at bounding box center [353, 391] width 698 height 15
click at [37, 355] on span "Home" at bounding box center [27, 359] width 21 height 9
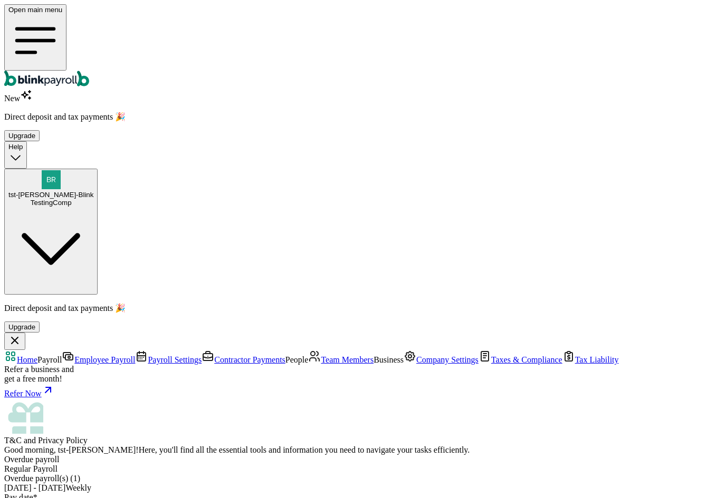
click at [93, 191] on span "tst-Jack tst-Blink" at bounding box center [50, 195] width 85 height 8
click at [93, 191] on div "tst-Jack tst-Blink TestingComp" at bounding box center [50, 199] width 85 height 16
